Goal: Communication & Community: Answer question/provide support

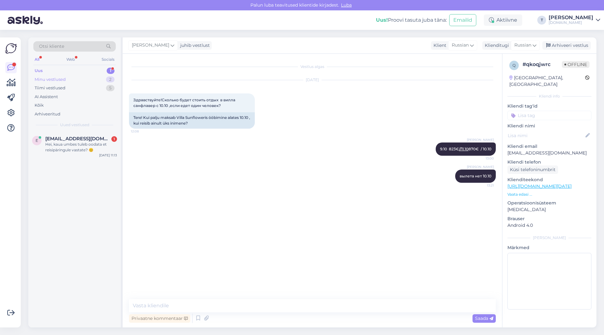
click at [66, 79] on div "Minu vestlused 2" at bounding box center [74, 79] width 82 height 9
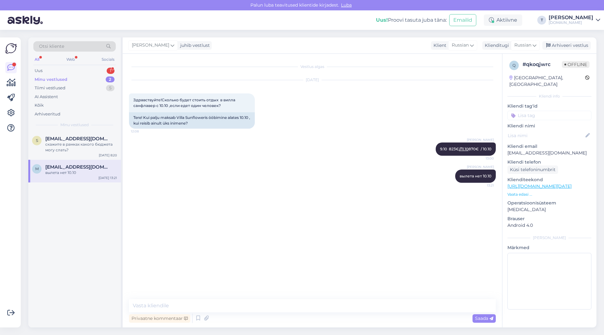
click at [70, 172] on div "вылета нет 10.10" at bounding box center [81, 173] width 72 height 6
click at [564, 45] on div "Arhiveeri vestlus" at bounding box center [566, 45] width 48 height 8
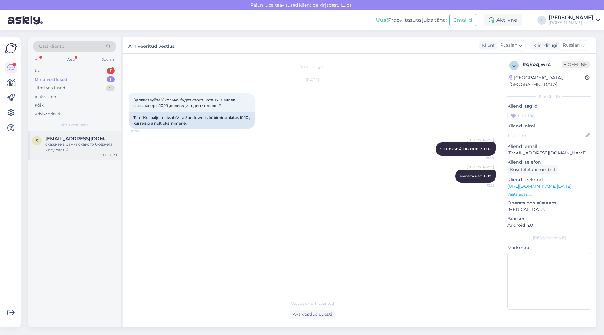
click at [97, 142] on div "скажите в рамках какого бюджета могу слать?" at bounding box center [81, 146] width 72 height 11
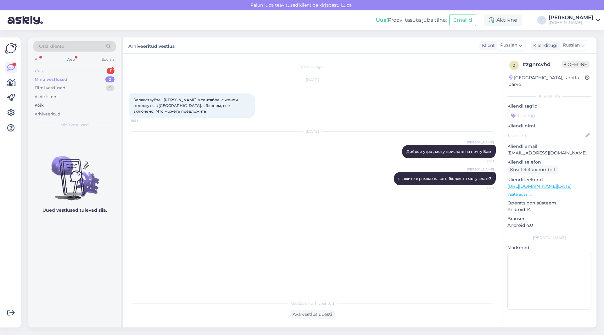
click at [80, 73] on div "Uus 1" at bounding box center [74, 70] width 82 height 9
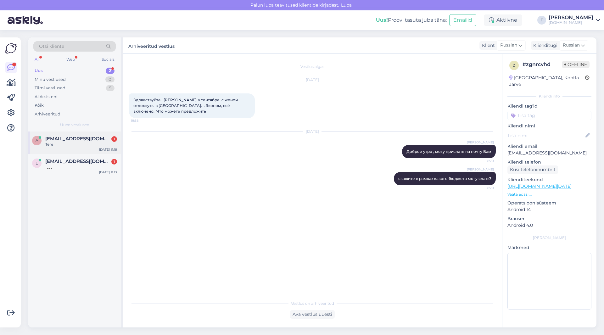
click at [64, 148] on div "a [EMAIL_ADDRESS][DOMAIN_NAME] 1 Tere [DATE] 11:19" at bounding box center [74, 142] width 92 height 23
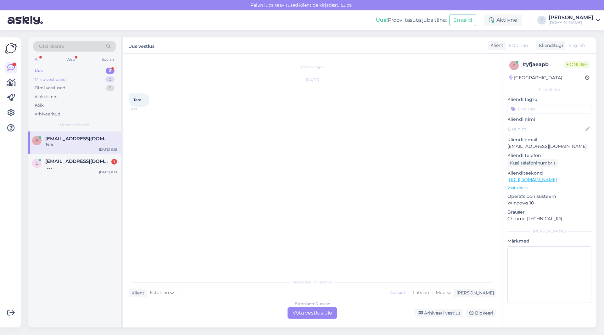
click at [70, 79] on div "Minu vestlused 0" at bounding box center [74, 79] width 82 height 9
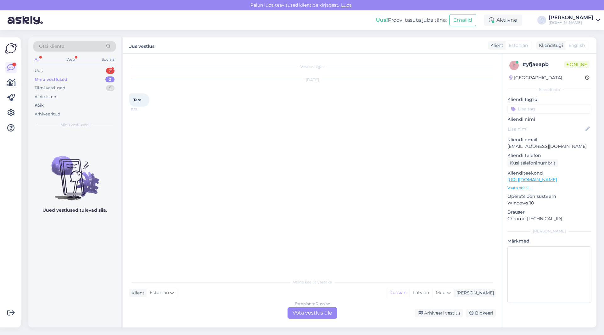
click at [208, 20] on div "Uus! Proovi tasuta [PERSON_NAME]: Emailid Aktiivne T [PERSON_NAME][DOMAIN_NAME]" at bounding box center [302, 19] width 604 height 19
click at [83, 71] on div "Uus 3" at bounding box center [74, 70] width 82 height 9
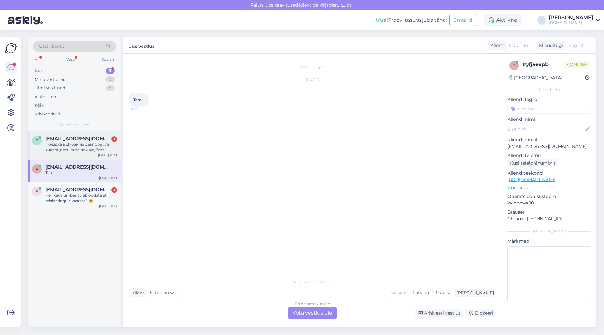
click at [70, 145] on div "Поездка в Дубай на декпбрь или январь,пртшлите пожалуйста рассылку.Спасибо" at bounding box center [81, 146] width 72 height 11
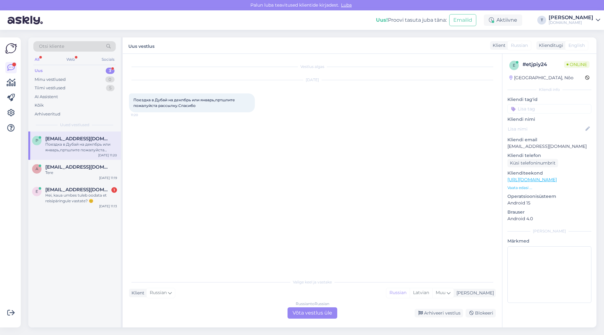
click at [316, 311] on div "Russian to Russian Võta vestlus üle" at bounding box center [312, 312] width 50 height 11
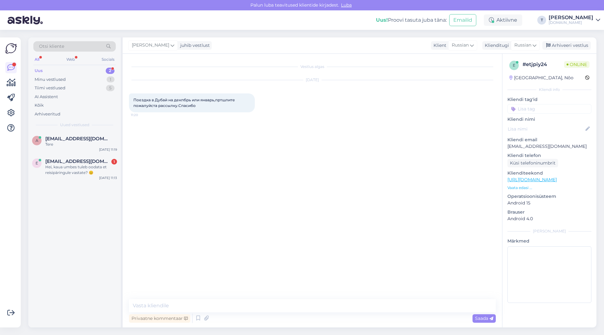
click at [521, 145] on p "[EMAIL_ADDRESS][DOMAIN_NAME]" at bounding box center [549, 146] width 84 height 7
copy p "[EMAIL_ADDRESS][DOMAIN_NAME]"
click at [517, 188] on p "Vaata edasi ..." at bounding box center [549, 188] width 84 height 6
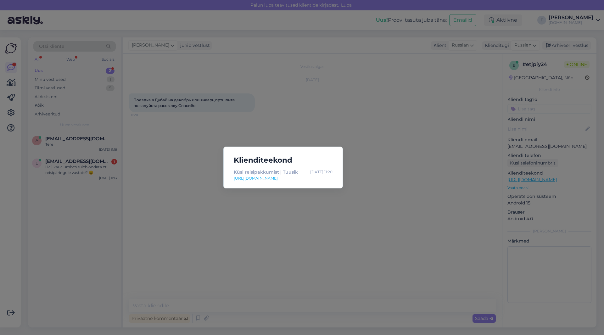
drag, startPoint x: 302, startPoint y: 252, endPoint x: 281, endPoint y: 274, distance: 30.9
click at [301, 252] on div "Klienditeekond Küsi reisipakkumist | Tuusik [DATE] 11:20 [URL][DOMAIN_NAME]" at bounding box center [302, 167] width 604 height 335
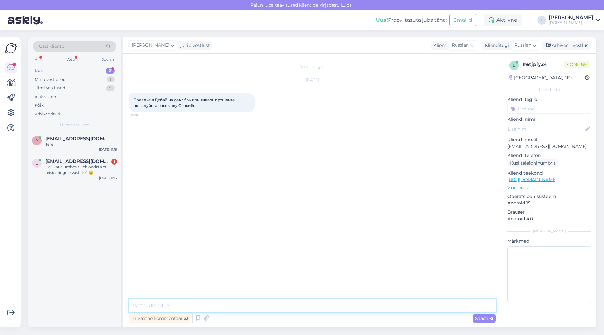
click at [252, 306] on textarea at bounding box center [312, 305] width 367 height 13
paste textarea "[EMAIL_ADDRESS][DOMAIN_NAME]"
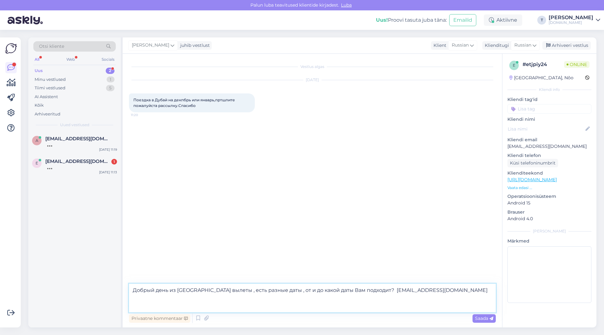
drag, startPoint x: 356, startPoint y: 290, endPoint x: 418, endPoint y: 291, distance: 61.9
click at [418, 291] on textarea "Добрый день из [GEOGRAPHIC_DATA] вылеты , есть разные даты , от и до какой даты…" at bounding box center [312, 298] width 367 height 29
type textarea "Добрый день из [GEOGRAPHIC_DATA] вылеты , есть разные даты , от и до какой даты…"
click at [481, 318] on span "Saada" at bounding box center [484, 318] width 18 height 6
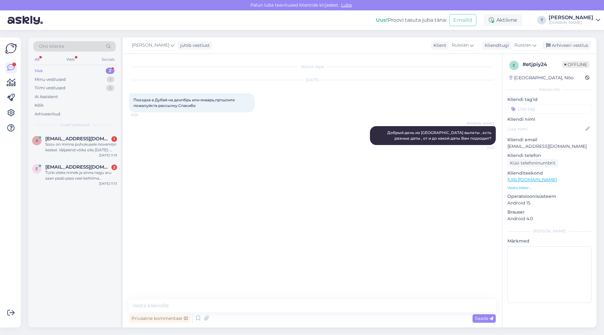
click at [97, 72] on div "Uus 2" at bounding box center [74, 70] width 82 height 9
click at [97, 70] on div "Uus 2" at bounding box center [74, 70] width 82 height 9
click at [97, 79] on div "Minu vestlused 1" at bounding box center [74, 79] width 82 height 9
click at [84, 148] on div "Добрый день из [GEOGRAPHIC_DATA] вылеты , есть разные даты , от и до какой даты…" at bounding box center [81, 146] width 72 height 11
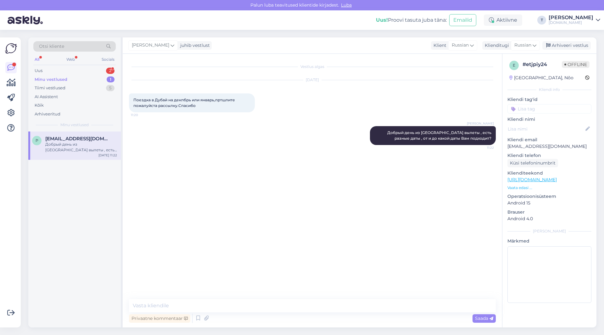
click at [517, 186] on p "Vaata edasi ..." at bounding box center [549, 188] width 84 height 6
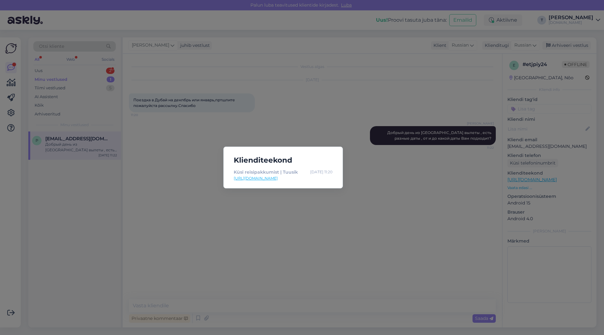
click at [381, 214] on div "Klienditeekond Küsi reisipakkumist | Tuusik [DATE] 11:20 [URL][DOMAIN_NAME]" at bounding box center [302, 167] width 604 height 335
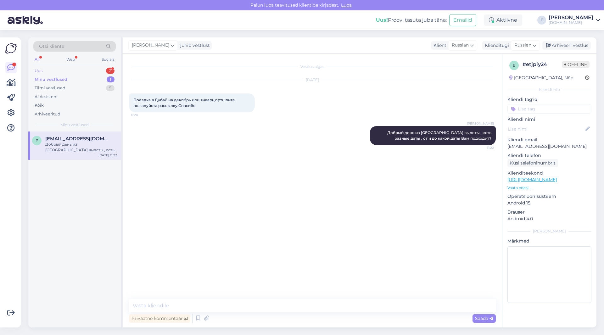
click at [99, 70] on div "Uus 2" at bounding box center [74, 70] width 82 height 9
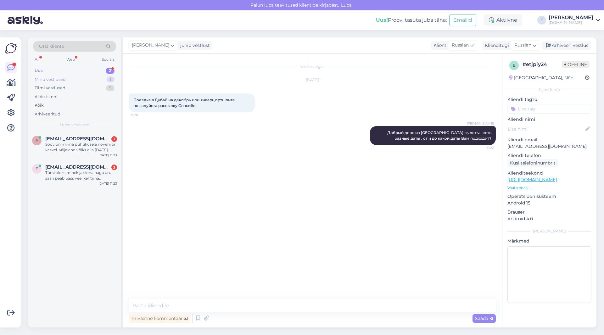
click at [97, 78] on div "Minu vestlused 1" at bounding box center [74, 79] width 82 height 9
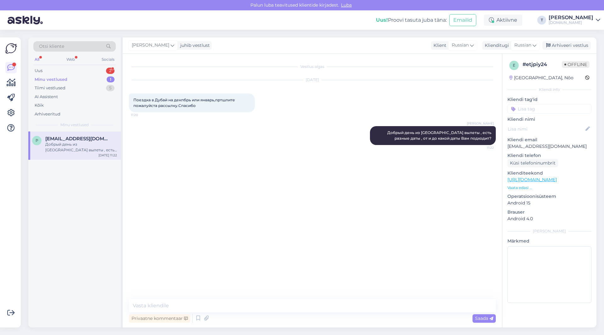
click at [185, 125] on div "[PERSON_NAME] день из Риги вылеты , есть разные даты , от и до какой даты Вам п…" at bounding box center [312, 135] width 367 height 33
click at [523, 187] on p "Vaata edasi ..." at bounding box center [549, 188] width 84 height 6
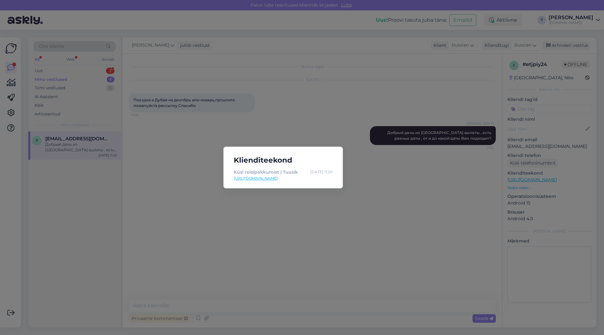
click at [332, 137] on div "Klienditeekond Küsi reisipakkumist | Tuusik [DATE] 11:20 [URL][DOMAIN_NAME]" at bounding box center [302, 167] width 604 height 335
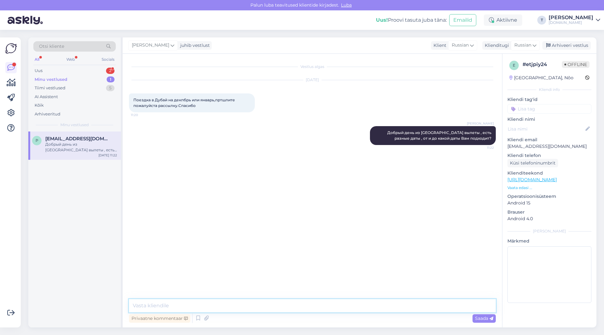
click at [236, 308] on textarea at bounding box center [312, 305] width 367 height 13
click at [240, 295] on div "Vestlus algas [DATE] Поездка в [GEOGRAPHIC_DATA] на декпбрь или январь,пртшлите…" at bounding box center [312, 191] width 379 height 274
paste textarea "[URL][DOMAIN_NAME][DATE]"
type textarea "[URL][DOMAIN_NAME][DATE]"
click at [484, 320] on span "Saada" at bounding box center [484, 318] width 18 height 6
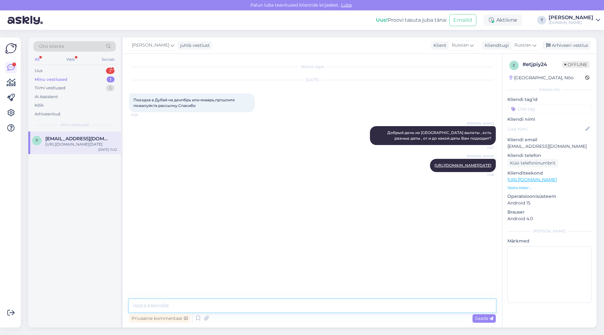
paste textarea "[URL][DOMAIN_NAME][DATE]"
type textarea "[URL][DOMAIN_NAME][DATE]"
click at [488, 320] on span "Saada" at bounding box center [484, 318] width 18 height 6
click at [86, 68] on div "Uus 2" at bounding box center [74, 70] width 82 height 9
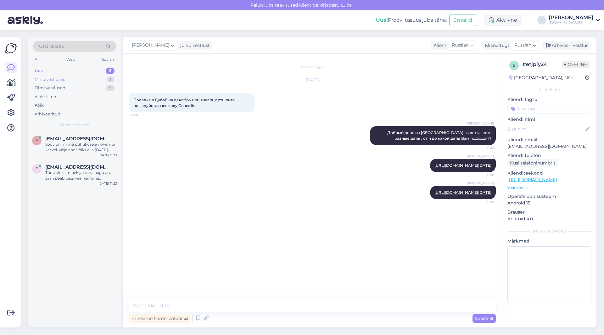
click at [79, 80] on div "Minu vestlused 1" at bounding box center [74, 79] width 82 height 9
click at [75, 71] on div "Uus 1" at bounding box center [74, 70] width 82 height 9
click at [60, 152] on div "1.12 в rixos sharm 1 человек в номере сколтко стоит?" at bounding box center [81, 146] width 72 height 11
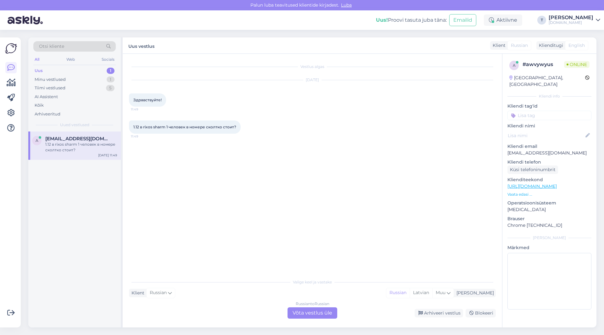
click at [314, 310] on div "Russian to Russian Võta vestlus üle" at bounding box center [312, 312] width 50 height 11
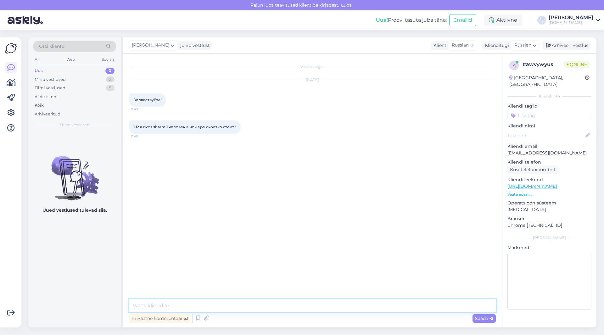
click at [225, 307] on textarea at bounding box center [312, 305] width 367 height 13
type textarea "L"
type textarea "Добрый день , какой имеено риксос? Тот что 18+?"
click at [365, 304] on textarea at bounding box center [312, 305] width 367 height 13
type textarea "я проверю цены и пришлю на почту вам"
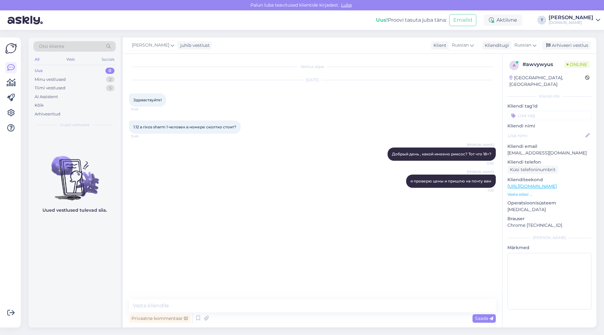
click at [206, 158] on div "[PERSON_NAME] день , какой имеено риксос? Тот что 18+? 11:50" at bounding box center [312, 154] width 367 height 27
click at [298, 303] on textarea at bounding box center [312, 305] width 367 height 13
click at [294, 306] on textarea at bounding box center [312, 305] width 367 height 13
paste textarea "Superior Room"
type textarea "6 ночей есть Superior Room 1358€ вам только 1.12 вылет подходит? если позже?"
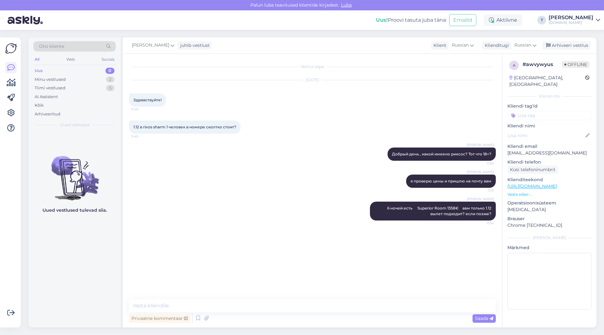
click at [526, 191] on p "Vaata edasi ..." at bounding box center [549, 194] width 84 height 6
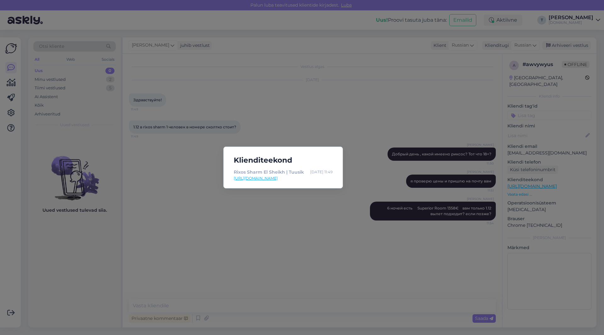
click at [255, 179] on link "[URL][DOMAIN_NAME]" at bounding box center [283, 178] width 99 height 6
click at [285, 210] on div "Klienditeekond Rixos Sharm El Sheikh | Tuusik [DATE] 11:49 [URL][DOMAIN_NAME]" at bounding box center [302, 167] width 604 height 335
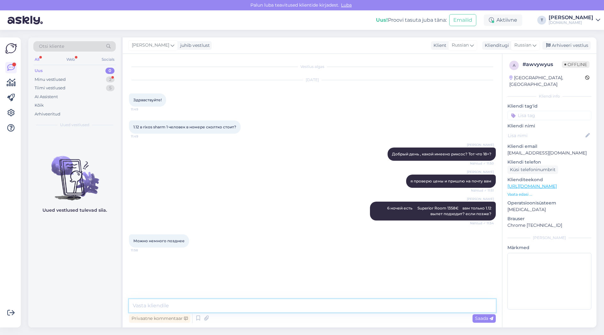
click at [218, 309] on textarea at bounding box center [312, 305] width 367 height 13
click at [143, 305] on textarea "4.12 1486€" at bounding box center [312, 305] width 367 height 13
paste textarea "Superior Room"
click at [144, 307] on textarea "4.12 Superior Room 1486€" at bounding box center [312, 305] width 367 height 13
type textarea "4.12 7 ночей Superior Room 1486€"
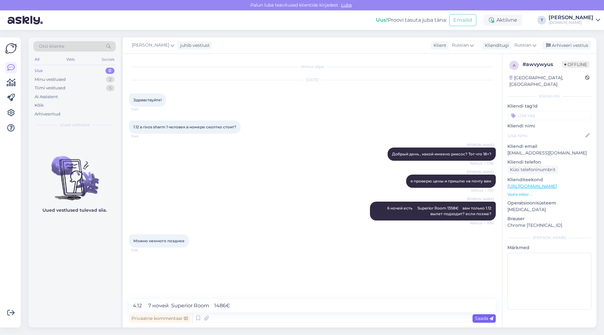
click at [478, 318] on span "Saada" at bounding box center [484, 318] width 18 height 6
click at [213, 305] on textarea at bounding box center [312, 305] width 367 height 13
click at [383, 301] on textarea at bounding box center [312, 305] width 367 height 13
click at [401, 267] on icon at bounding box center [403, 268] width 4 height 4
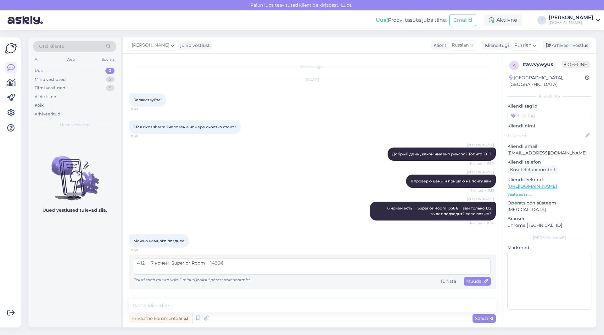
drag, startPoint x: 214, startPoint y: 263, endPoint x: 218, endPoint y: 263, distance: 4.4
click at [218, 263] on textarea "4.12 7 ночей Superior Room 1486€" at bounding box center [312, 266] width 356 height 16
type textarea "4.12 7 ночей Superior Room 1465€"
click at [473, 282] on span "Muuda" at bounding box center [477, 281] width 22 height 6
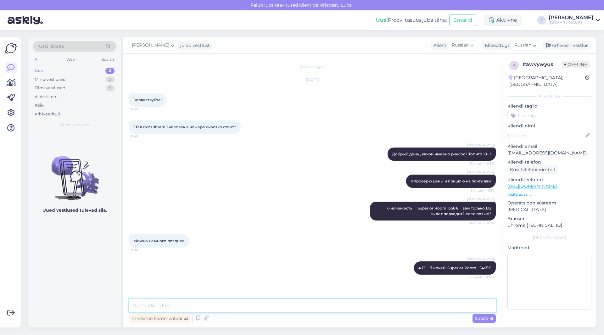
click at [246, 306] on textarea at bounding box center [312, 305] width 367 height 13
type textarea "это самые низские цены , я сравнила все 5 систем бронирования"
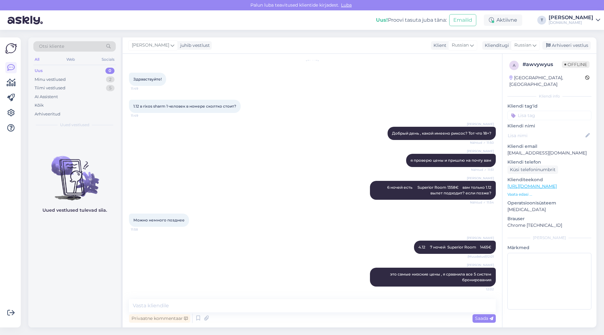
click at [293, 196] on div "[PERSON_NAME] 6 ночей есть Superior Room 1358€ вам только 1.12 вылет подходит? …" at bounding box center [312, 190] width 367 height 33
click at [343, 304] on textarea at bounding box center [312, 305] width 367 height 13
click at [198, 308] on textarea "хотите вышлю на почту с вылетами" at bounding box center [312, 305] width 367 height 13
drag, startPoint x: 248, startPoint y: 306, endPoint x: 268, endPoint y: 306, distance: 20.1
click at [268, 306] on textarea "хотите вышлю на почту с временами вылетами" at bounding box center [312, 305] width 367 height 13
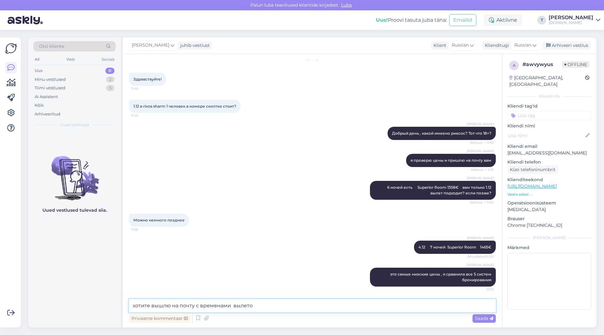
type textarea "хотите вышлю на почту с временами вылетов"
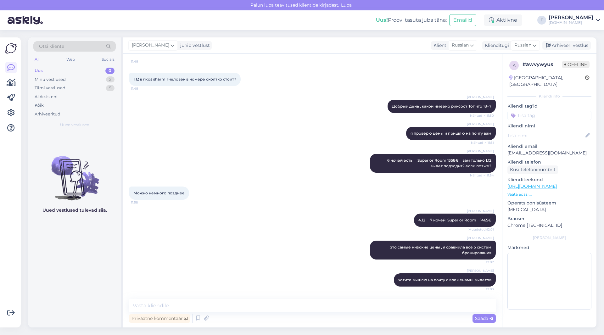
click at [526, 183] on div "Klienditeekond [URL][DOMAIN_NAME] Vaata edasi ..." at bounding box center [549, 186] width 84 height 21
click at [226, 144] on div "[PERSON_NAME] я проверю цены и пришлю на почту вам Nähtud ✓ 11:51" at bounding box center [312, 133] width 367 height 27
click at [51, 80] on div "Minu vestlused" at bounding box center [50, 79] width 31 height 6
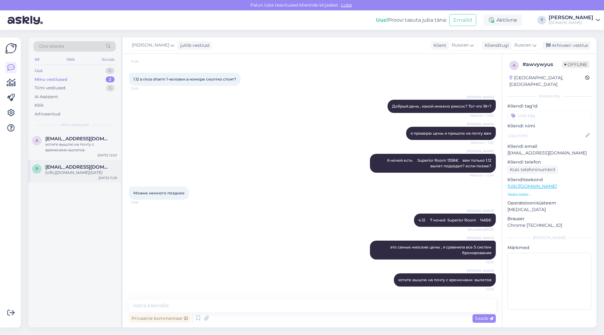
click at [80, 174] on div "[URL][DOMAIN_NAME][DATE]" at bounding box center [81, 173] width 72 height 6
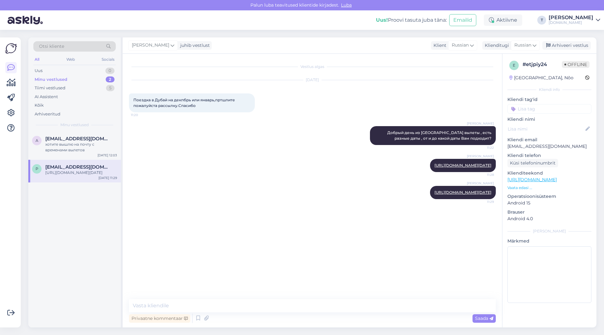
click at [538, 145] on p "[EMAIL_ADDRESS][DOMAIN_NAME]" at bounding box center [549, 146] width 84 height 7
click at [539, 145] on p "[EMAIL_ADDRESS][DOMAIN_NAME]" at bounding box center [549, 146] width 84 height 7
copy p "[EMAIL_ADDRESS][DOMAIN_NAME]"
click at [226, 206] on div "[PERSON_NAME] [URL][DOMAIN_NAME][DATE] 11:29" at bounding box center [312, 192] width 367 height 27
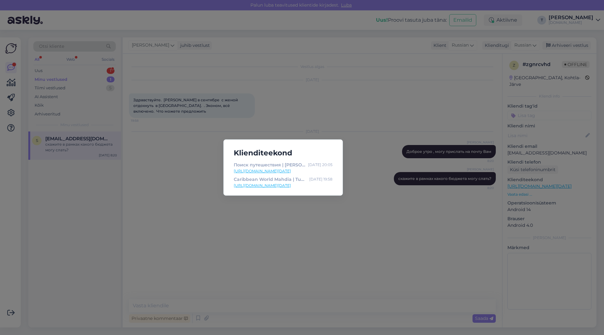
click at [320, 88] on div "Klienditeekond Поиск путешествия | Tuusik Aug 31 20:05 https://tuusik.ee/ru/poi…" at bounding box center [302, 167] width 604 height 335
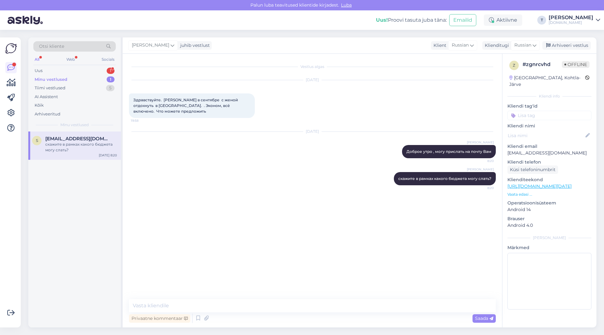
click at [528, 150] on p "[EMAIL_ADDRESS][DOMAIN_NAME]" at bounding box center [549, 153] width 84 height 7
copy p "[EMAIL_ADDRESS][DOMAIN_NAME]"
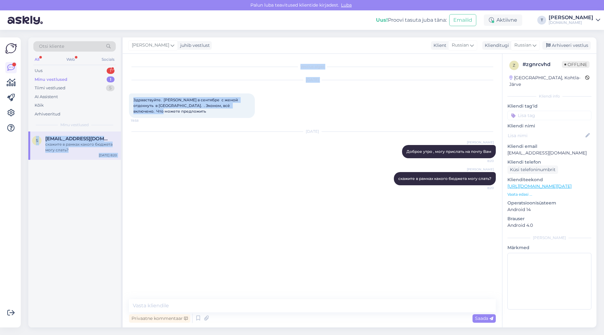
drag, startPoint x: 251, startPoint y: 107, endPoint x: 124, endPoint y: 100, distance: 126.3
click at [122, 99] on div "Otsi kliente All Web Socials Uus 1 Minu vestlused 1 Tiimi vestlused 5 AI Assist…" at bounding box center [312, 182] width 568 height 290
click at [160, 105] on span "Здравствуйте. [PERSON_NAME] в сентябре с женой отдохнуть в [GEOGRAPHIC_DATA]. .…" at bounding box center [186, 105] width 106 height 16
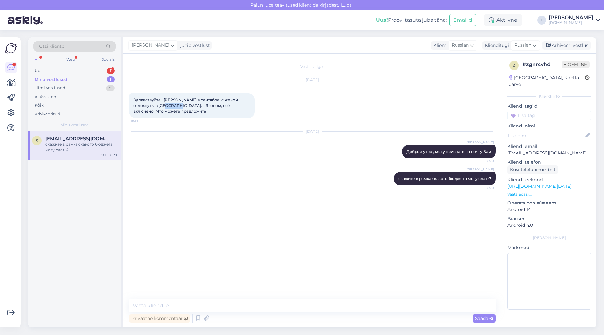
click at [160, 104] on span "Здравствуйте. [PERSON_NAME] в сентябре с женой отдохнуть в [GEOGRAPHIC_DATA]. .…" at bounding box center [186, 105] width 106 height 16
click at [552, 43] on div "Arhiveeri vestlus" at bounding box center [566, 45] width 48 height 8
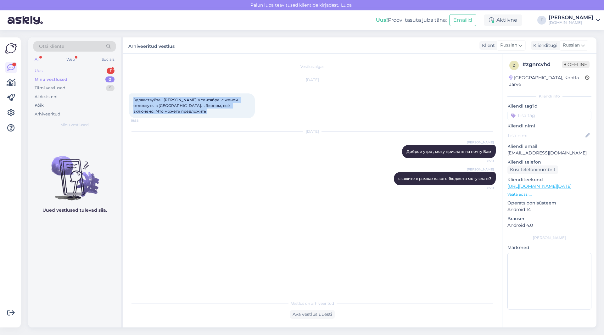
click at [90, 70] on div "Uus 1" at bounding box center [74, 70] width 82 height 9
